Goal: Understand process/instructions

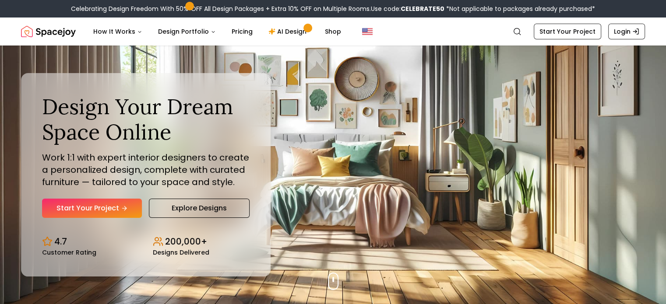
click at [204, 35] on button "Design Portfolio" at bounding box center [187, 32] width 72 height 18
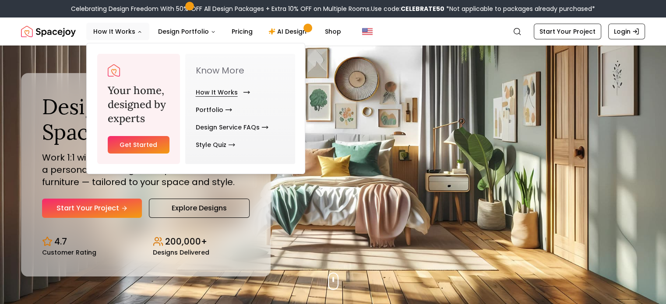
click at [211, 91] on link "How It Works" at bounding box center [221, 93] width 51 height 18
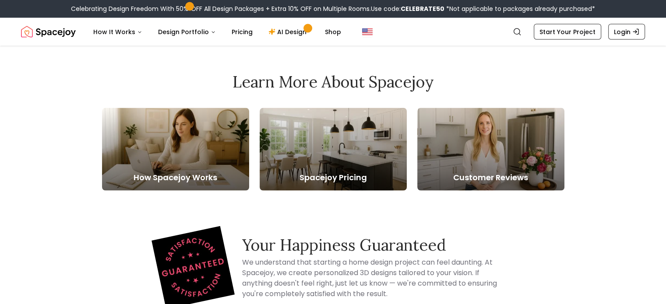
scroll to position [1662, 0]
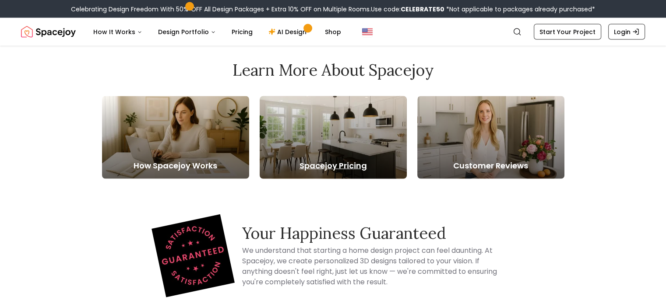
click at [383, 140] on div at bounding box center [333, 137] width 147 height 83
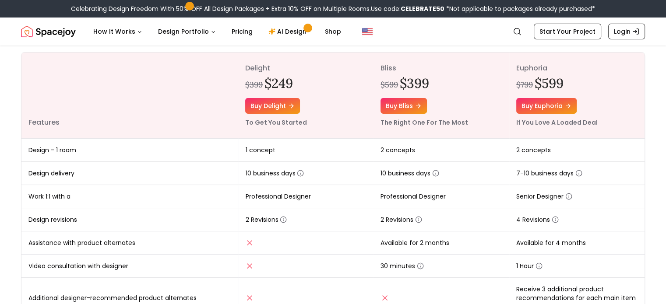
scroll to position [82, 0]
